Goal: Task Accomplishment & Management: Complete application form

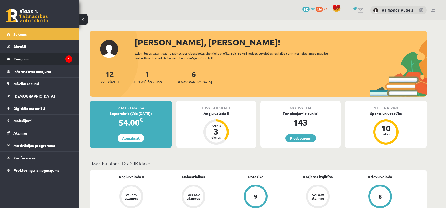
click at [21, 57] on legend "Ziņojumi 1" at bounding box center [42, 59] width 59 height 12
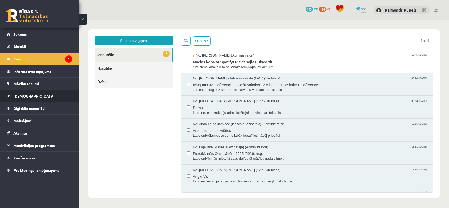
click at [20, 97] on span "[DEMOGRAPHIC_DATA]" at bounding box center [33, 96] width 41 height 5
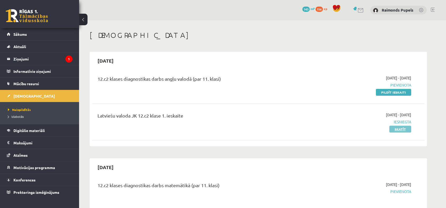
click at [408, 131] on link "Skatīt" at bounding box center [400, 129] width 22 height 7
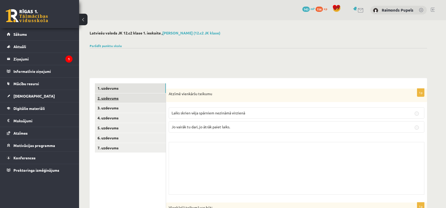
click at [105, 95] on link "2. uzdevums" at bounding box center [130, 98] width 71 height 10
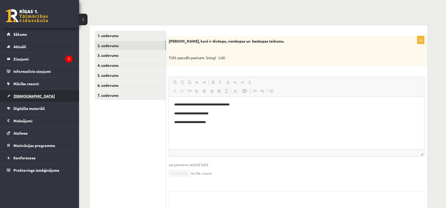
click at [26, 95] on span "[DEMOGRAPHIC_DATA]" at bounding box center [33, 96] width 41 height 5
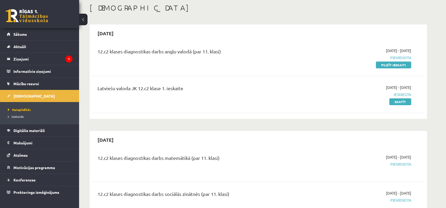
scroll to position [26, 0]
click at [391, 67] on link "Pildīt ieskaiti" at bounding box center [392, 66] width 35 height 7
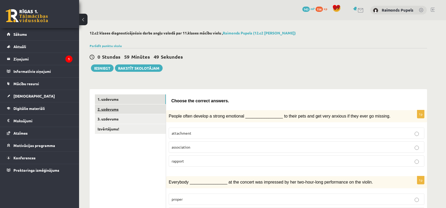
click at [113, 109] on link "2. uzdevums" at bounding box center [130, 110] width 71 height 10
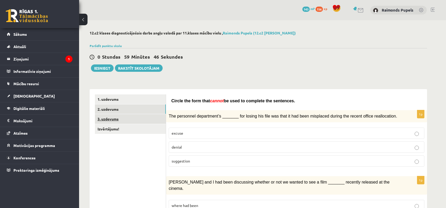
click at [110, 122] on link "3. uzdevums" at bounding box center [130, 119] width 71 height 10
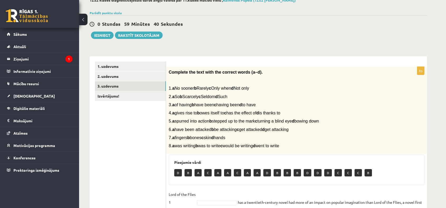
scroll to position [32, 0]
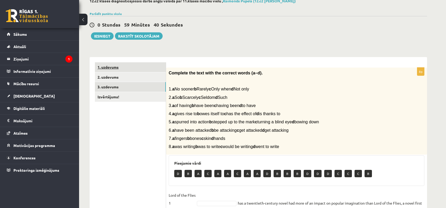
click at [128, 67] on link "1. uzdevums" at bounding box center [130, 67] width 71 height 10
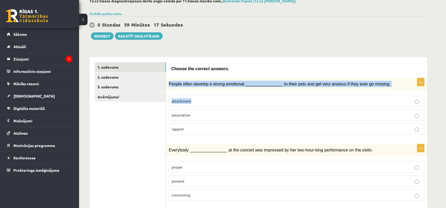
drag, startPoint x: 169, startPoint y: 83, endPoint x: 362, endPoint y: 89, distance: 193.6
click at [361, 90] on div "1p People often develop a strong emotional ________________ to their pets and g…" at bounding box center [296, 108] width 261 height 61
click at [369, 84] on span "People often develop a strong emotional ________________ to their pets and get …" at bounding box center [279, 84] width 221 height 4
click at [371, 83] on p "People often develop a strong emotional ________________ to their pets and get …" at bounding box center [283, 84] width 229 height 6
drag, startPoint x: 364, startPoint y: 83, endPoint x: 169, endPoint y: 82, distance: 194.9
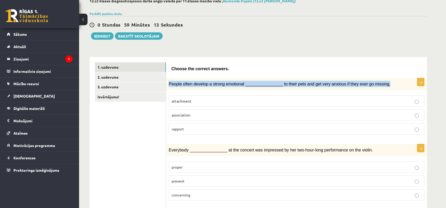
click at [169, 82] on p "People often develop a strong emotional ________________ to their pets and get …" at bounding box center [283, 84] width 229 height 6
copy span "People often develop a strong emotional ________________ to their pets and get …"
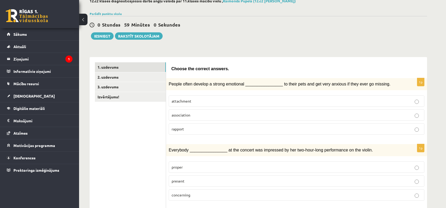
click at [236, 102] on p "attachment" at bounding box center [296, 101] width 250 height 6
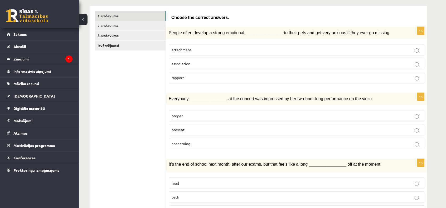
scroll to position [85, 0]
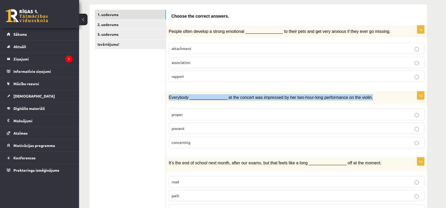
drag, startPoint x: 169, startPoint y: 96, endPoint x: 361, endPoint y: 98, distance: 192.8
click at [361, 98] on p "Everybody ________________ at the concert was impressed by her two-hour-long pe…" at bounding box center [283, 97] width 229 height 6
copy span "Everybody ________________ at the concert was impressed by her two-hour-long pe…"
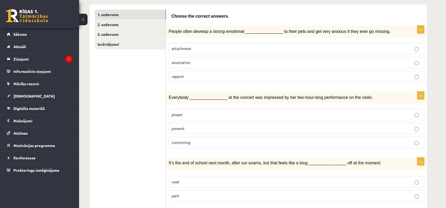
click at [195, 129] on p "present" at bounding box center [296, 129] width 250 height 6
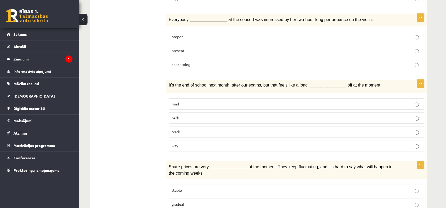
scroll to position [164, 0]
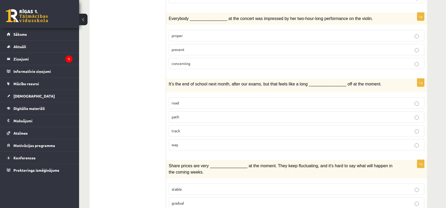
click at [242, 144] on p "way" at bounding box center [296, 145] width 250 height 6
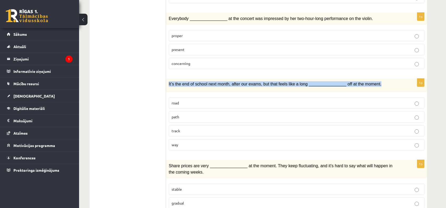
drag, startPoint x: 181, startPoint y: 82, endPoint x: 410, endPoint y: 76, distance: 229.2
click at [410, 79] on div "It’s the end of school next month, after our exams, but that feels like a long …" at bounding box center [296, 85] width 261 height 13
copy span "It’s the end of school next month, after our exams, but that feels like a long …"
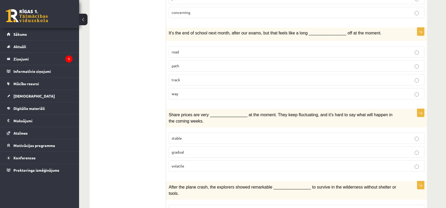
scroll to position [216, 0]
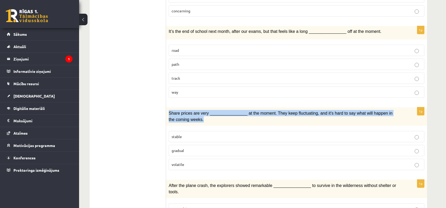
drag, startPoint x: 169, startPoint y: 110, endPoint x: 399, endPoint y: 114, distance: 230.5
click at [399, 114] on div "Share prices are very ________________ at the moment. They keep fluctuating, an…" at bounding box center [296, 116] width 261 height 18
copy span "Share prices are very ________________ at the moment. They keep fluctuating, an…"
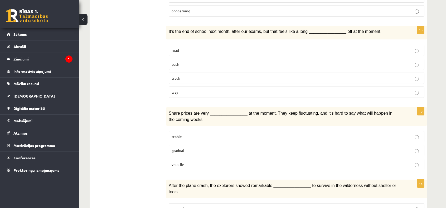
click at [195, 164] on label "volatile" at bounding box center [296, 164] width 255 height 11
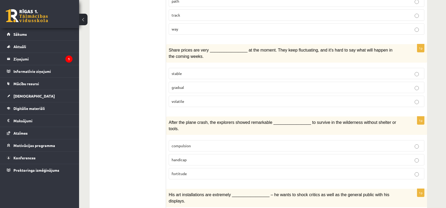
scroll to position [322, 0]
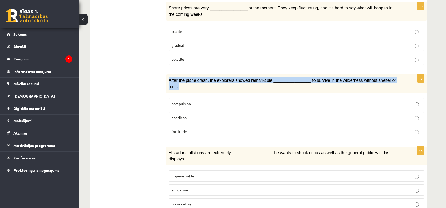
drag, startPoint x: 170, startPoint y: 77, endPoint x: 389, endPoint y: 75, distance: 218.8
click at [389, 77] on p "After the plane crash, the explorers showed remarkable ________________ to surv…" at bounding box center [283, 83] width 229 height 13
copy span "After the plane crash, the explorers showed remarkable ________________ to surv…"
click at [170, 82] on div "After the plane crash, the explorers showed remarkable ________________ to surv…" at bounding box center [296, 84] width 261 height 18
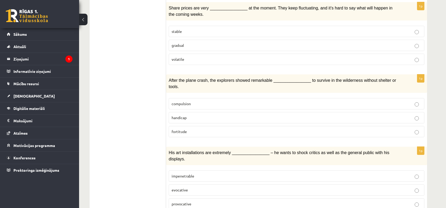
drag, startPoint x: 165, startPoint y: 75, endPoint x: 250, endPoint y: 94, distance: 86.6
click at [253, 97] on div "**********" at bounding box center [258, 209] width 337 height 885
click at [250, 101] on p "compulsion" at bounding box center [296, 104] width 250 height 6
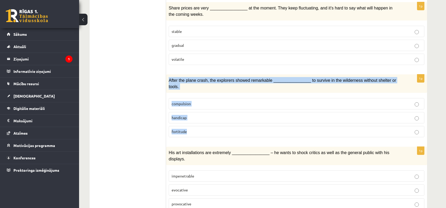
drag, startPoint x: 169, startPoint y: 77, endPoint x: 316, endPoint y: 114, distance: 151.9
click at [316, 114] on div "1p After the plane crash, the explorers showed remarkable ________________ to s…" at bounding box center [296, 108] width 261 height 67
copy div "After the plane crash, the explorers showed remarkable ________________ to surv…"
click at [207, 129] on p "fortitude" at bounding box center [296, 132] width 250 height 6
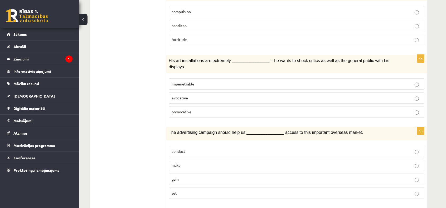
scroll to position [377, 0]
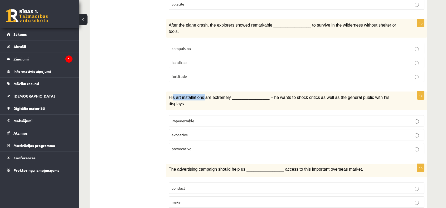
drag, startPoint x: 175, startPoint y: 86, endPoint x: 200, endPoint y: 86, distance: 25.3
click at [201, 95] on span "His art installations are extremely ________________ – he wants to shock critic…" at bounding box center [279, 100] width 220 height 11
drag, startPoint x: 200, startPoint y: 86, endPoint x: 197, endPoint y: 86, distance: 2.9
click at [199, 95] on span "His art installations are extremely ________________ – he wants to shock critic…" at bounding box center [279, 100] width 220 height 11
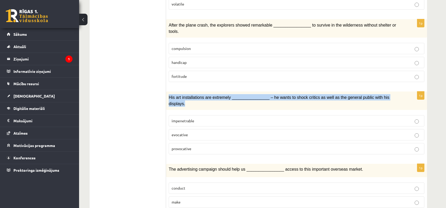
drag, startPoint x: 171, startPoint y: 86, endPoint x: 389, endPoint y: 88, distance: 217.5
click at [389, 92] on div "His art installations are extremely ________________ – he wants to shock critic…" at bounding box center [296, 101] width 261 height 18
copy span "His art installations are extremely ________________ – he wants to shock critic…"
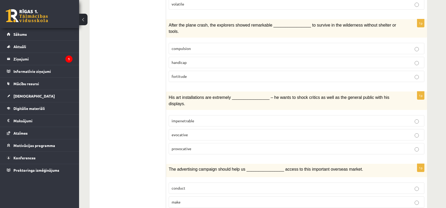
click at [197, 146] on p "provocative" at bounding box center [296, 149] width 250 height 6
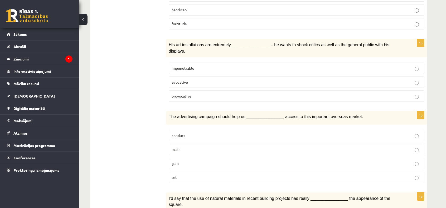
scroll to position [430, 0]
click at [209, 147] on p "make" at bounding box center [296, 150] width 250 height 6
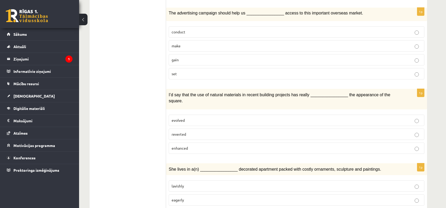
scroll to position [535, 0]
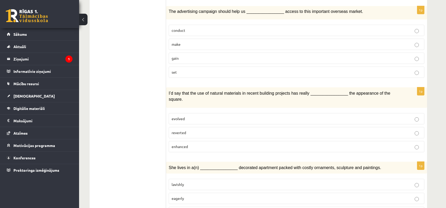
click at [195, 116] on p "evolved" at bounding box center [296, 119] width 250 height 6
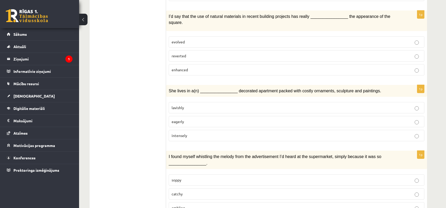
scroll to position [614, 0]
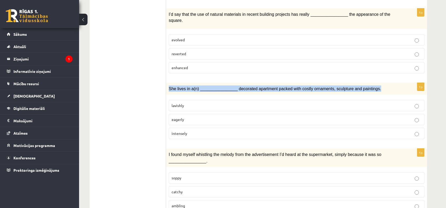
drag, startPoint x: 167, startPoint y: 60, endPoint x: 362, endPoint y: 55, distance: 194.7
copy span "She lives in a(n) ________________ decorated apartment packed with costly ornam…"
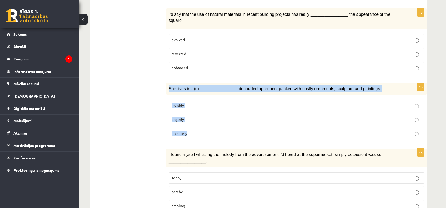
drag, startPoint x: 167, startPoint y: 61, endPoint x: 296, endPoint y: 102, distance: 135.2
click at [296, 102] on div "1p She lives in a(n) ________________ decorated apartment packed with costly or…" at bounding box center [296, 113] width 261 height 61
copy div "She lives in a(n) ________________ decorated apartment packed with costly ornam…"
click at [220, 117] on p "eagerly" at bounding box center [296, 120] width 250 height 6
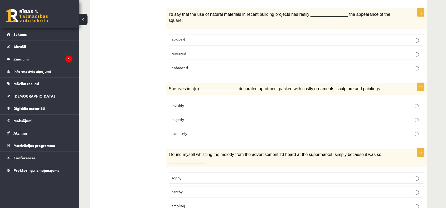
click at [212, 103] on p "lavishly" at bounding box center [296, 106] width 250 height 6
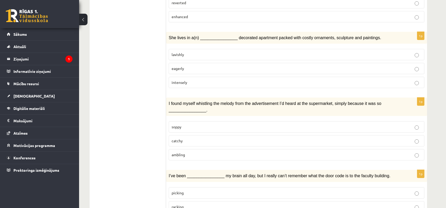
scroll to position [667, 0]
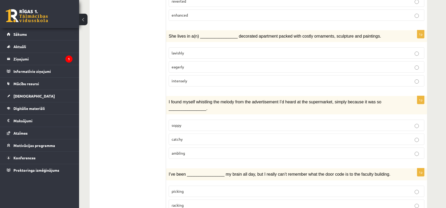
click at [199, 137] on p "catchy" at bounding box center [296, 140] width 250 height 6
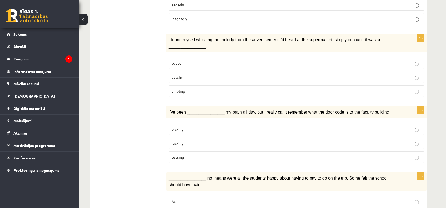
scroll to position [746, 0]
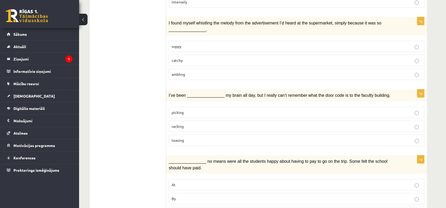
click at [239, 110] on p "picking" at bounding box center [296, 113] width 250 height 6
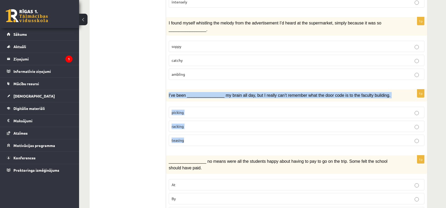
drag, startPoint x: 168, startPoint y: 65, endPoint x: 396, endPoint y: 106, distance: 231.3
click at [396, 106] on div "1p I’ve been ________________ my brain all day, but I really can’t remember wha…" at bounding box center [296, 120] width 261 height 61
copy div "I’ve been ________________ my brain all day, but I really can’t remember what t…"
click at [194, 124] on p "racking" at bounding box center [296, 127] width 250 height 6
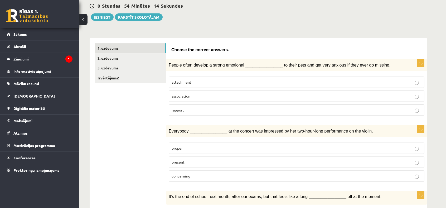
scroll to position [0, 0]
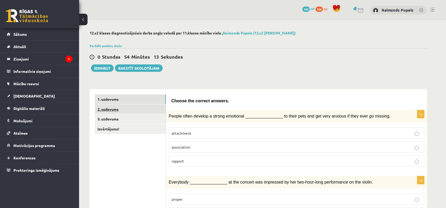
click at [108, 112] on link "2. uzdevums" at bounding box center [130, 110] width 71 height 10
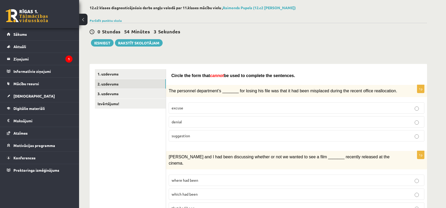
scroll to position [26, 0]
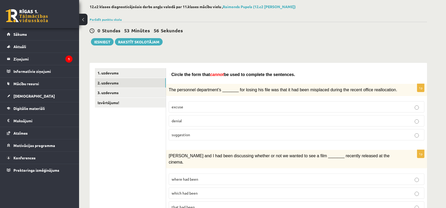
click at [205, 133] on p "suggestion" at bounding box center [296, 135] width 250 height 6
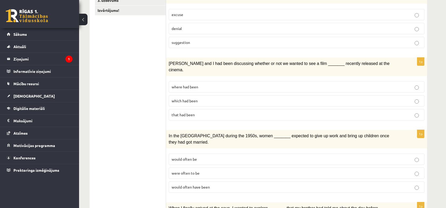
scroll to position [132, 0]
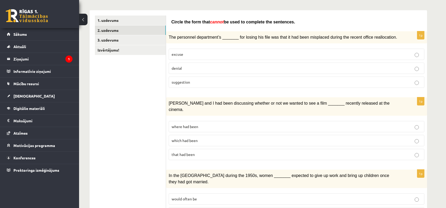
click at [219, 122] on label "where had been" at bounding box center [296, 126] width 255 height 11
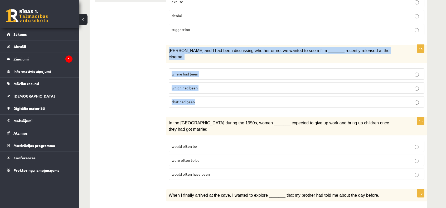
drag, startPoint x: 167, startPoint y: 47, endPoint x: 333, endPoint y: 88, distance: 171.0
click at [333, 88] on div "1p Clara and I had been discussing whether or not we wanted to see a film _____…" at bounding box center [296, 78] width 261 height 67
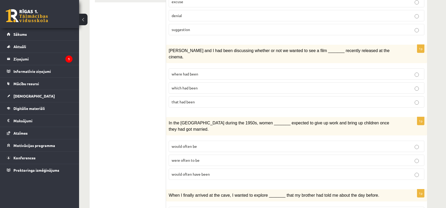
click at [201, 97] on label "that had been" at bounding box center [296, 101] width 255 height 11
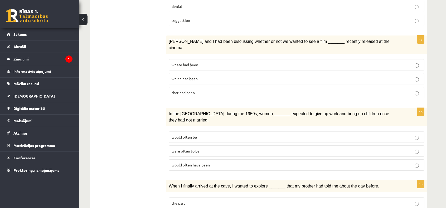
scroll to position [158, 0]
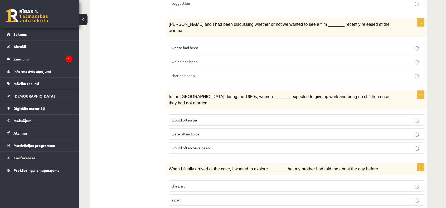
click at [179, 118] on span "would often be" at bounding box center [183, 120] width 25 height 5
click at [204, 124] on fieldset "would often be were often to be would often have been" at bounding box center [296, 133] width 255 height 43
click at [204, 131] on p "were often to be" at bounding box center [296, 134] width 250 height 6
drag, startPoint x: 165, startPoint y: 88, endPoint x: 249, endPoint y: 93, distance: 83.9
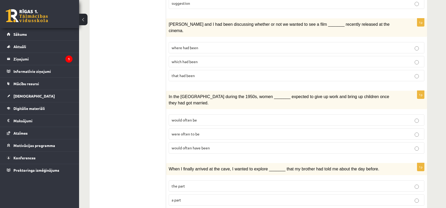
click at [249, 93] on div "In the USA during the 1950s, women _______ expected to give up work and bring u…" at bounding box center [296, 100] width 261 height 18
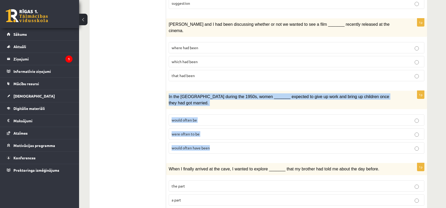
drag, startPoint x: 168, startPoint y: 87, endPoint x: 347, endPoint y: 127, distance: 184.0
click at [347, 127] on div "1p In the USA during the 1950s, women _______ expected to give up work and brin…" at bounding box center [296, 124] width 261 height 67
click at [203, 117] on p "would often be" at bounding box center [296, 120] width 250 height 6
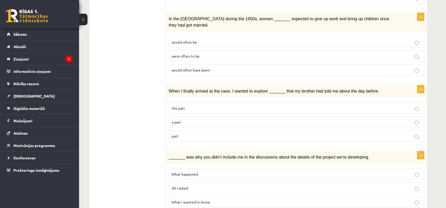
scroll to position [237, 0]
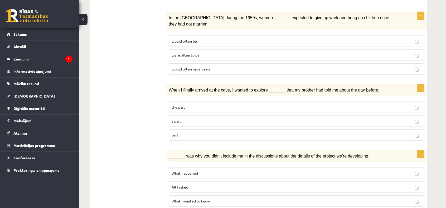
click at [189, 130] on label "part" at bounding box center [296, 135] width 255 height 11
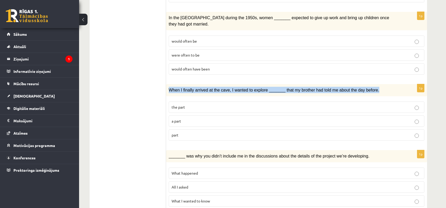
drag, startPoint x: 168, startPoint y: 75, endPoint x: 364, endPoint y: 74, distance: 195.9
click at [364, 84] on div "When I finally arrived at the cave, I wanted to explore _______ that my brother…" at bounding box center [296, 90] width 261 height 12
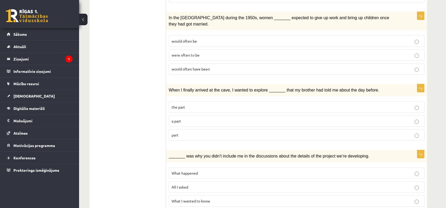
click at [172, 105] on p "the part" at bounding box center [296, 108] width 250 height 6
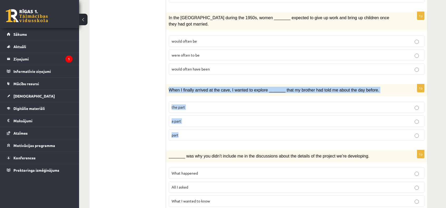
drag, startPoint x: 169, startPoint y: 73, endPoint x: 263, endPoint y: 113, distance: 102.4
click at [263, 113] on div "1p When I finally arrived at the cave, I wanted to explore _______ that my brot…" at bounding box center [296, 114] width 261 height 61
click at [196, 105] on p "the part" at bounding box center [296, 108] width 250 height 6
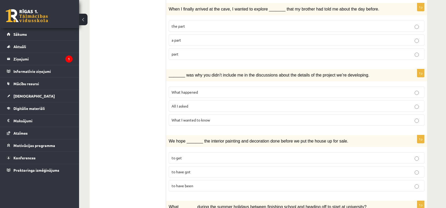
scroll to position [316, 0]
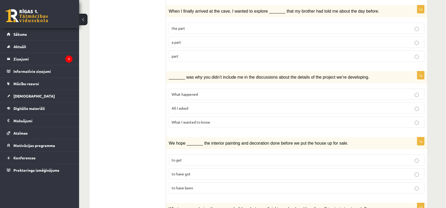
click at [186, 106] on span "All I asked" at bounding box center [179, 108] width 17 height 5
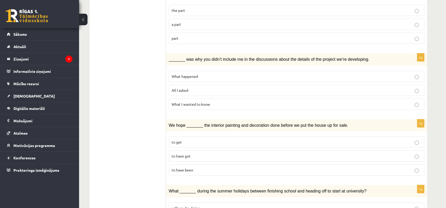
scroll to position [395, 0]
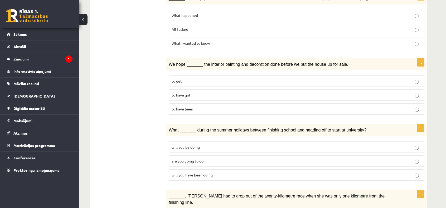
click at [215, 90] on label "to have got" at bounding box center [296, 95] width 255 height 11
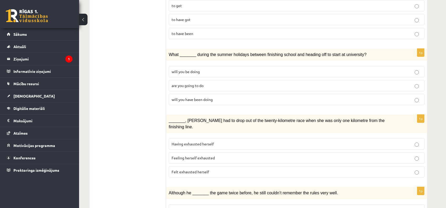
scroll to position [474, 0]
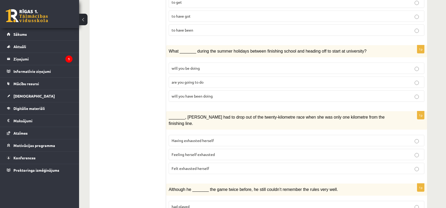
click at [227, 93] on p "will you have been doing" at bounding box center [296, 96] width 250 height 6
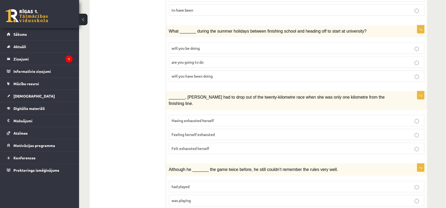
scroll to position [553, 0]
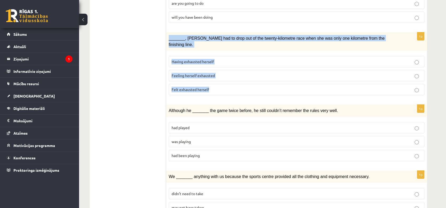
drag, startPoint x: 169, startPoint y: 18, endPoint x: 337, endPoint y: 57, distance: 171.9
click at [337, 57] on div "1p _______, Judy had to drop out of the twenty-kilometre race when she was only…" at bounding box center [296, 65] width 261 height 67
click at [229, 59] on p "Having exhausted herself" at bounding box center [296, 62] width 250 height 6
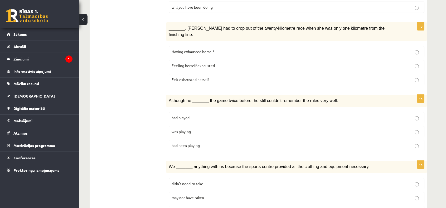
scroll to position [563, 0]
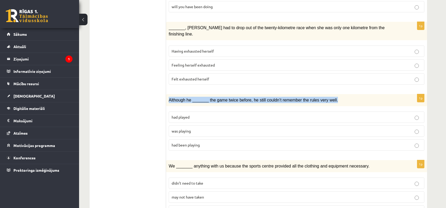
drag, startPoint x: 169, startPoint y: 73, endPoint x: 329, endPoint y: 76, distance: 159.9
click at [329, 97] on p "Although he _______ the game twice before, he still couldn’t remember the rules…" at bounding box center [283, 100] width 229 height 6
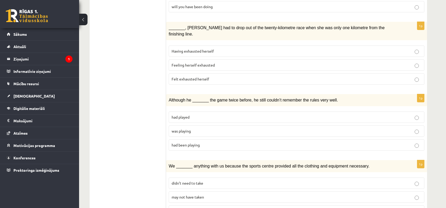
click at [192, 115] on p "had played" at bounding box center [296, 118] width 250 height 6
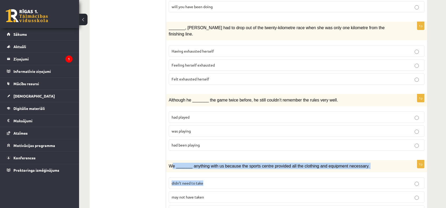
drag, startPoint x: 175, startPoint y: 140, endPoint x: 250, endPoint y: 151, distance: 75.4
click at [250, 160] on div "1p We _______ anything with us because the sports centre provided all the cloth…" at bounding box center [296, 190] width 261 height 61
click at [250, 178] on label "didn’t need to take" at bounding box center [296, 183] width 255 height 11
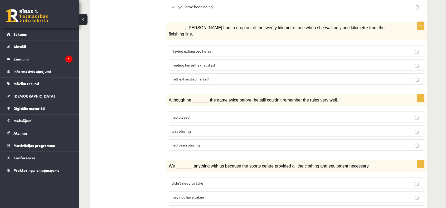
click at [231, 175] on fieldset "didn’t need to take may not have taken didn’t have to take" at bounding box center [296, 196] width 255 height 43
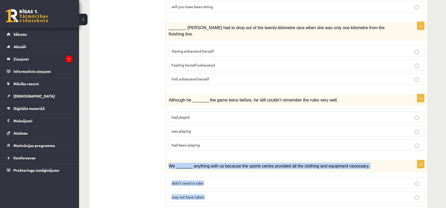
drag, startPoint x: 170, startPoint y: 138, endPoint x: 301, endPoint y: 180, distance: 137.6
click at [301, 180] on div "1p We _______ anything with us because the sports centre provided all the cloth…" at bounding box center [296, 190] width 261 height 61
click at [204, 208] on p "didn’t have to take" at bounding box center [296, 212] width 250 height 6
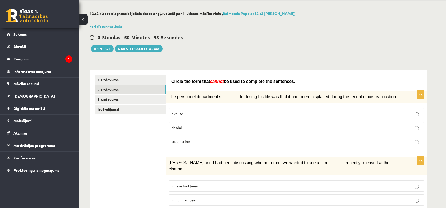
scroll to position [0, 0]
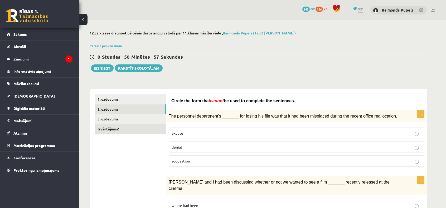
drag, startPoint x: 135, startPoint y: 118, endPoint x: 144, endPoint y: 127, distance: 12.7
click at [135, 118] on link "3. uzdevums" at bounding box center [130, 119] width 71 height 10
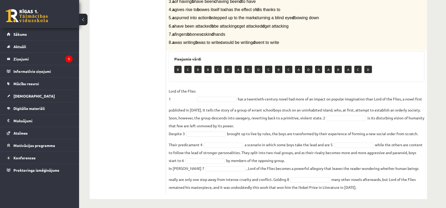
scroll to position [137, 0]
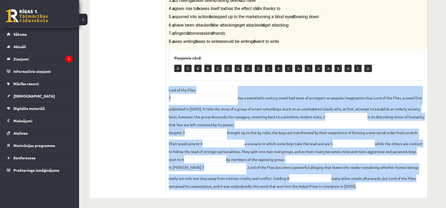
drag, startPoint x: 168, startPoint y: 122, endPoint x: 392, endPoint y: 184, distance: 233.2
click at [392, 184] on div "8p Complete the text with the correct words (a–d). 1. a No sooner b Rarely c On…" at bounding box center [296, 77] width 261 height 231
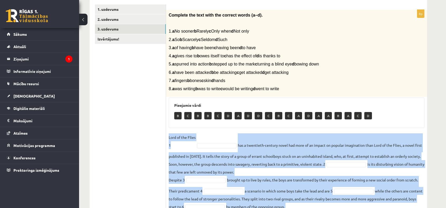
scroll to position [85, 0]
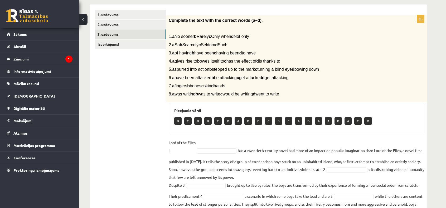
click at [128, 92] on ul "1. uzdevums 2. uzdevums 3. uzdevums Izvērtējums!" at bounding box center [130, 128] width 71 height 236
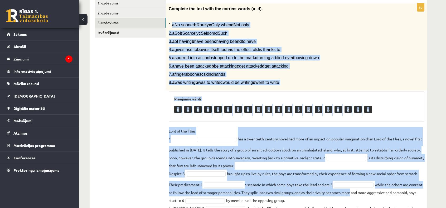
scroll to position [137, 0]
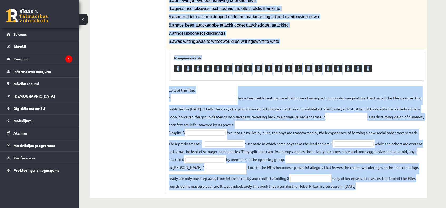
drag, startPoint x: 176, startPoint y: 36, endPoint x: 408, endPoint y: 187, distance: 276.7
click at [408, 187] on div "8p Complete the text with the correct words (a–d). 1. a No sooner b Rarely c On…" at bounding box center [296, 77] width 261 height 231
drag, startPoint x: 215, startPoint y: 92, endPoint x: 214, endPoint y: 95, distance: 3.1
click at [215, 92] on fieldset "Lord of the Flies 1 has a twentieth-century novel had more of an impact on popu…" at bounding box center [296, 138] width 255 height 104
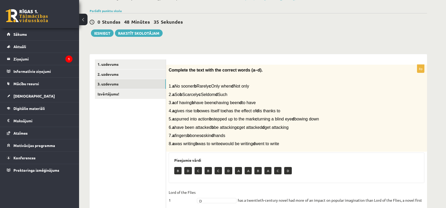
scroll to position [32, 0]
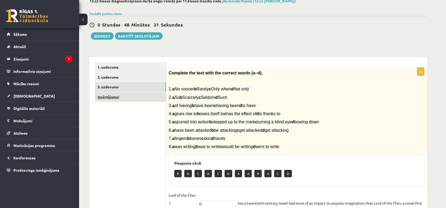
click at [120, 99] on link "Izvērtējums!" at bounding box center [130, 97] width 71 height 10
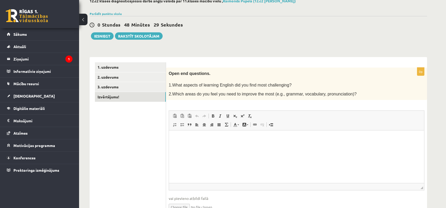
scroll to position [33, 0]
click at [198, 141] on p "Editor, wiswyg-editor-user-answer-47024905433780" at bounding box center [296, 138] width 244 height 6
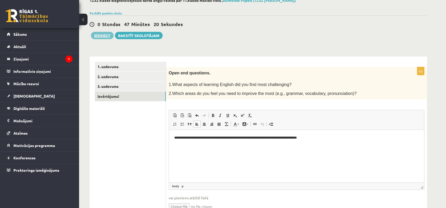
click at [99, 33] on button "Iesniegt" at bounding box center [102, 35] width 23 height 7
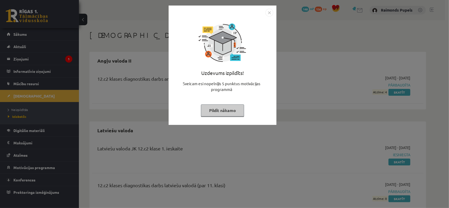
click at [233, 109] on button "Pildīt nākamo" at bounding box center [222, 111] width 43 height 12
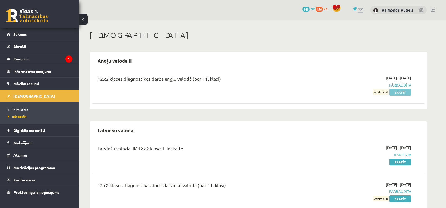
click at [401, 93] on link "Skatīt" at bounding box center [400, 92] width 22 height 7
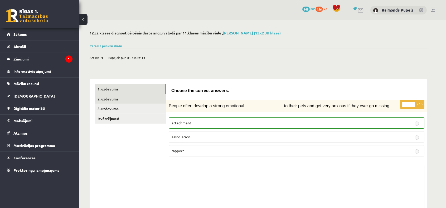
click at [137, 100] on link "2. uzdevums" at bounding box center [130, 99] width 71 height 10
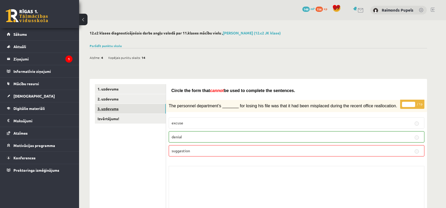
click at [132, 107] on link "3. uzdevums" at bounding box center [130, 109] width 71 height 10
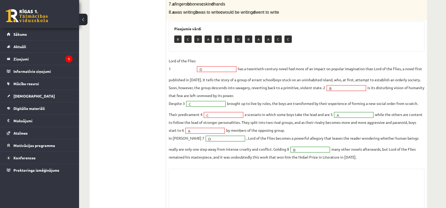
scroll to position [158, 0]
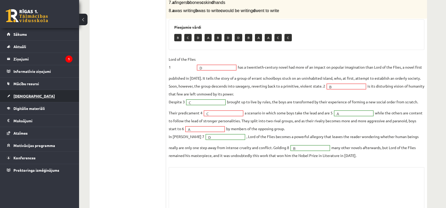
click at [23, 96] on span "[DEMOGRAPHIC_DATA]" at bounding box center [33, 96] width 41 height 5
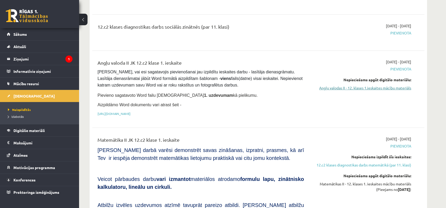
click at [370, 90] on link "Angļu valodas II - 12. klases 1.ieskaites mācību materiāls" at bounding box center [361, 88] width 99 height 6
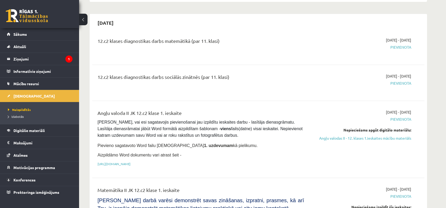
scroll to position [105, 0]
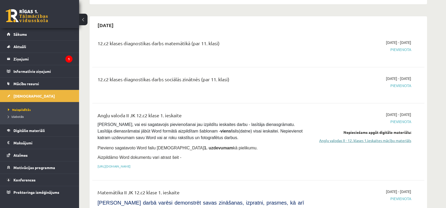
click at [362, 141] on link "Angļu valodas II - 12. klases 1.ieskaites mācību materiāls" at bounding box center [361, 141] width 99 height 6
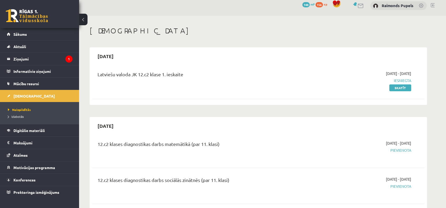
scroll to position [0, 0]
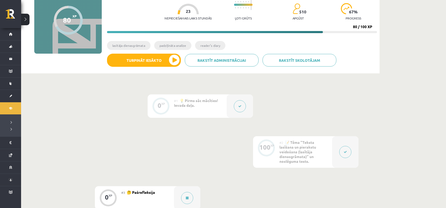
scroll to position [26, 0]
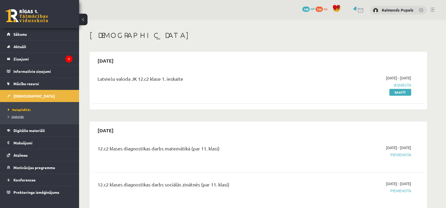
click at [17, 116] on span "Izlabotās" at bounding box center [16, 117] width 16 height 4
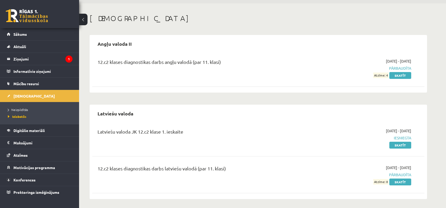
scroll to position [18, 0]
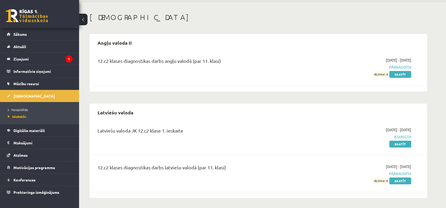
click at [403, 65] on span "Pārbaudīta" at bounding box center [361, 68] width 99 height 6
click at [19, 39] on link "Sākums" at bounding box center [40, 34] width 66 height 12
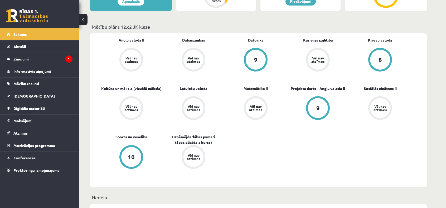
scroll to position [104, 0]
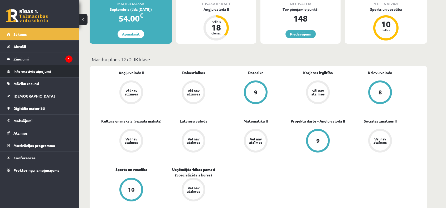
click at [25, 72] on legend "Informatīvie ziņojumi 0" at bounding box center [42, 71] width 59 height 12
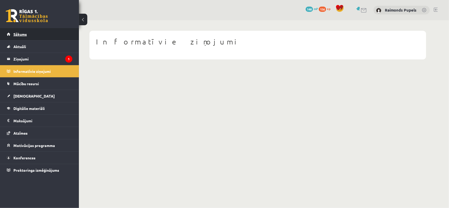
click at [21, 30] on link "Sākums" at bounding box center [40, 34] width 66 height 12
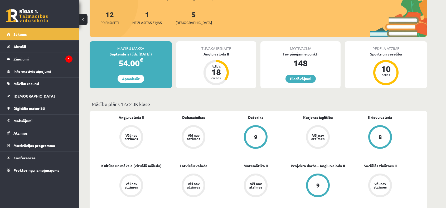
scroll to position [79, 0]
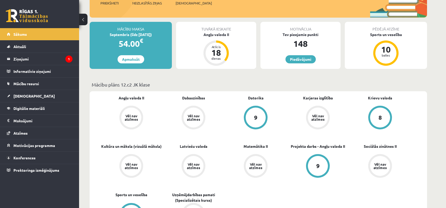
click at [135, 114] on div "Vēl nav atzīmes" at bounding box center [131, 117] width 15 height 7
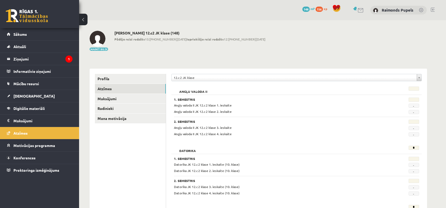
click at [198, 105] on span "Angļu valoda II JK 12.c2 klase 1. ieskaite" at bounding box center [203, 105] width 58 height 4
click at [221, 103] on span "Angļu valoda II JK 12.c2 klase 1. ieskaite" at bounding box center [203, 105] width 58 height 4
drag, startPoint x: 227, startPoint y: 105, endPoint x: 214, endPoint y: 104, distance: 13.8
click at [220, 105] on span "Angļu valoda II JK 12.c2 klase 1. ieskaite" at bounding box center [203, 105] width 58 height 4
click at [230, 104] on span "Angļu valoda II JK 12.c2 klase 1. ieskaite" at bounding box center [203, 105] width 58 height 4
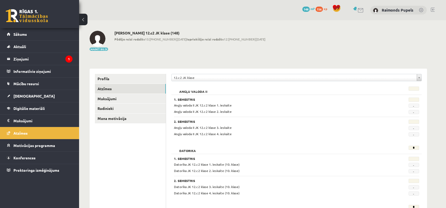
drag, startPoint x: 227, startPoint y: 105, endPoint x: 216, endPoint y: 105, distance: 10.5
click at [216, 105] on div "Angļu valoda II JK 12.c2 klase 1. ieskaite" at bounding box center [275, 105] width 211 height 5
click at [232, 105] on div "Angļu valoda II JK 12.c2 klase 1. ieskaite" at bounding box center [275, 105] width 211 height 5
click at [28, 95] on span "[DEMOGRAPHIC_DATA]" at bounding box center [33, 96] width 41 height 5
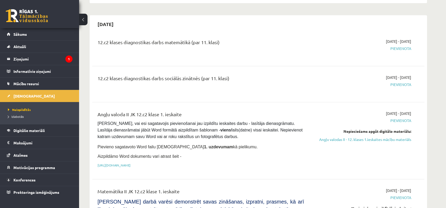
scroll to position [105, 0]
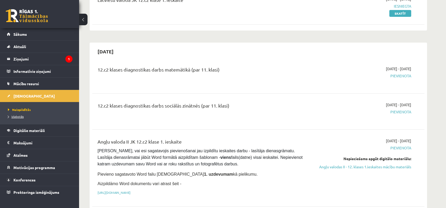
click at [26, 115] on link "Izlabotās" at bounding box center [41, 116] width 66 height 5
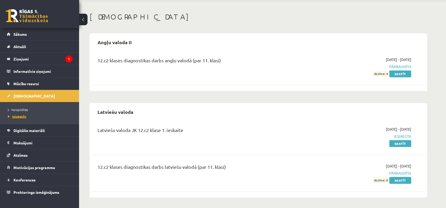
scroll to position [18, 0]
